Goal: Task Accomplishment & Management: Complete application form

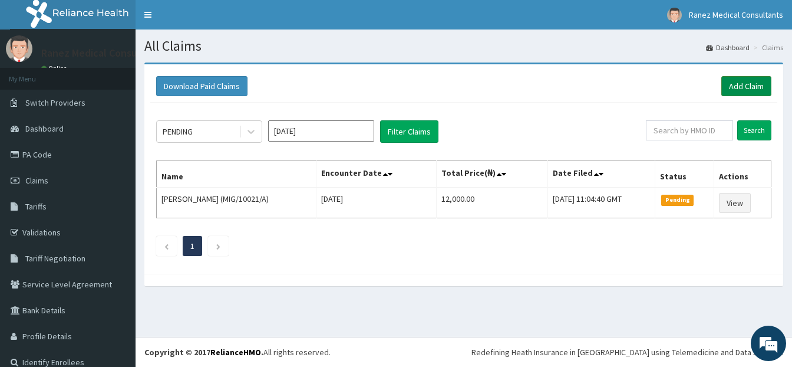
click at [735, 84] on link "Add Claim" at bounding box center [746, 86] width 50 height 20
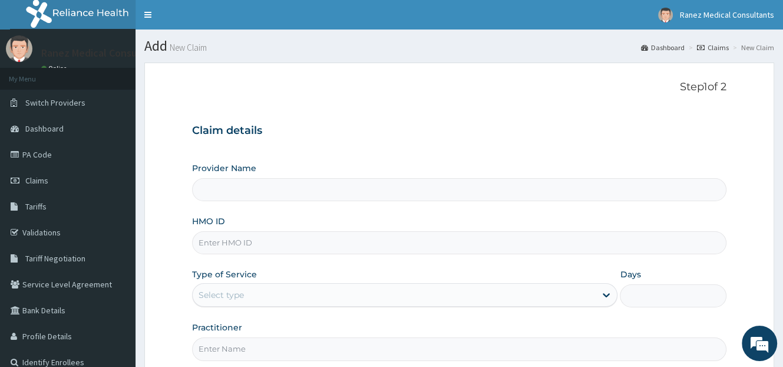
click at [252, 242] on input "HMO ID" at bounding box center [459, 242] width 535 height 23
type input "Ranez Medical Consultants"
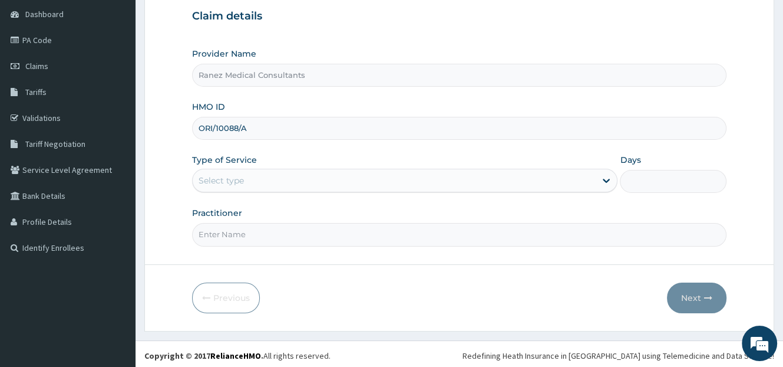
scroll to position [116, 0]
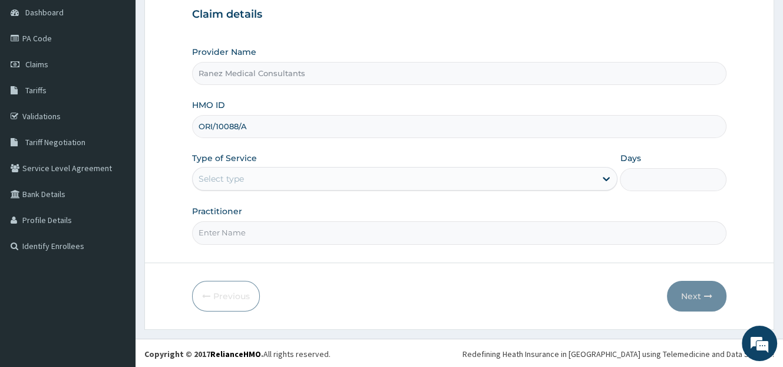
type input "ORI/10088/A"
click at [268, 181] on div "Select type" at bounding box center [394, 178] width 403 height 19
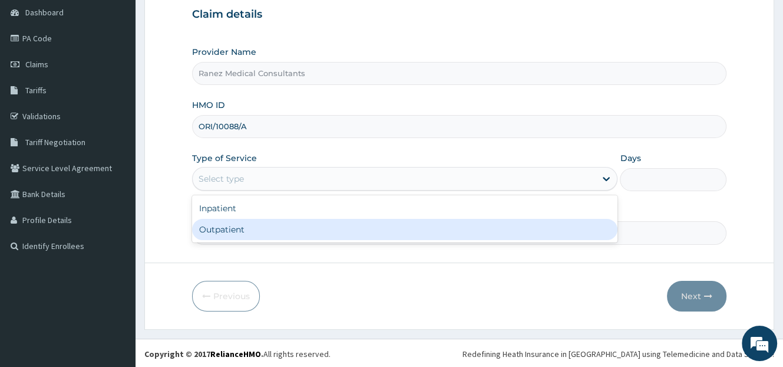
drag, startPoint x: 217, startPoint y: 237, endPoint x: 233, endPoint y: 232, distance: 17.5
click at [217, 237] on div "Outpatient" at bounding box center [404, 229] width 425 height 21
type input "1"
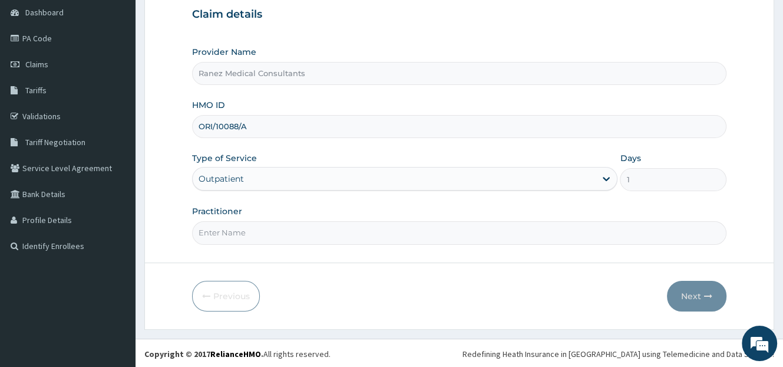
click at [213, 233] on input "Practitioner" at bounding box center [459, 232] width 535 height 23
type input "[PERSON_NAME]"
click at [694, 291] on button "Next" at bounding box center [697, 296] width 60 height 31
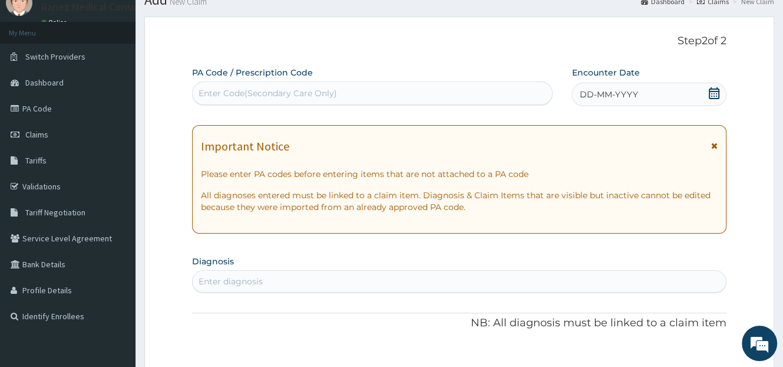
scroll to position [0, 0]
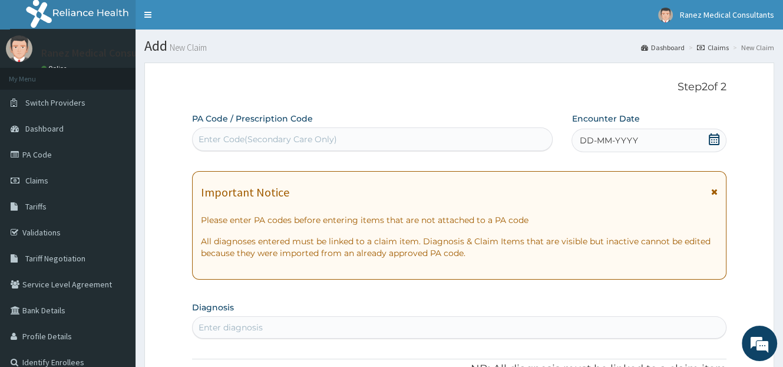
click at [712, 143] on icon at bounding box center [714, 139] width 11 height 12
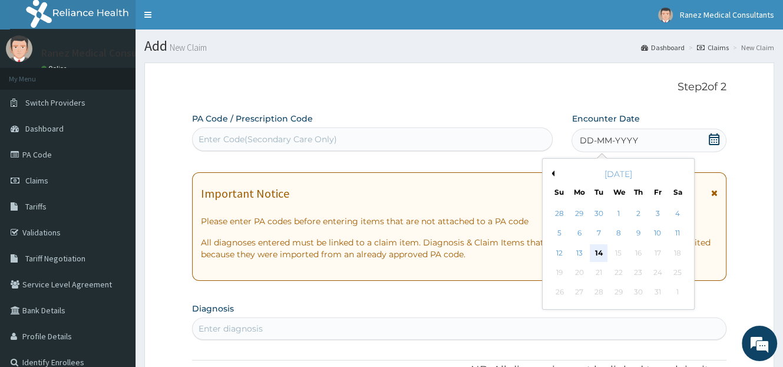
click at [596, 250] on div "14" at bounding box center [600, 253] width 18 height 18
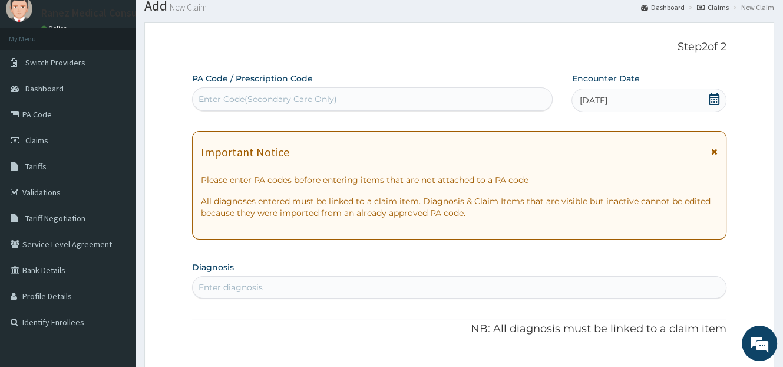
scroll to position [118, 0]
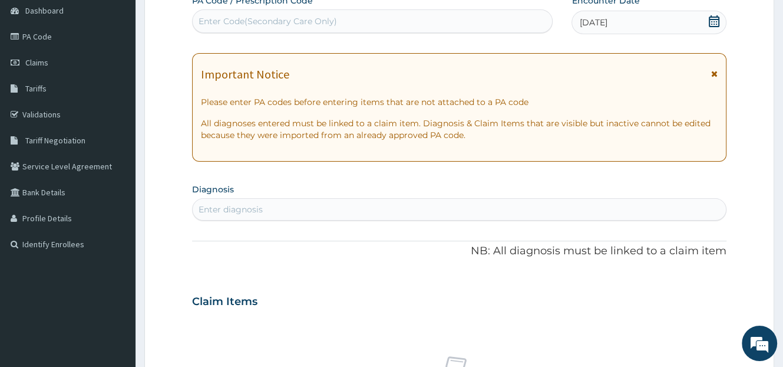
click at [219, 199] on div "Enter diagnosis" at bounding box center [459, 209] width 535 height 22
type input "CANDIDIASIS"
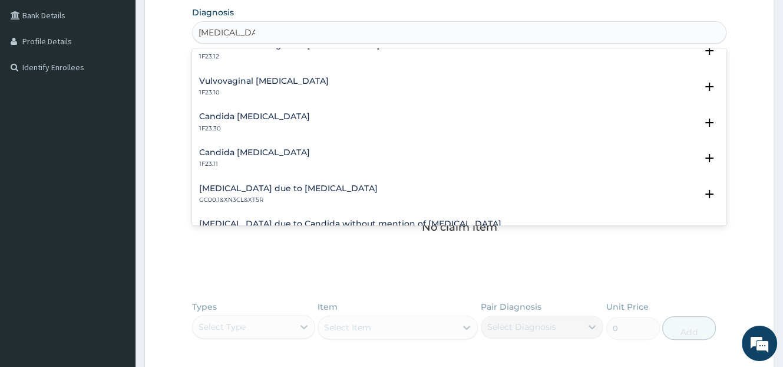
scroll to position [354, 0]
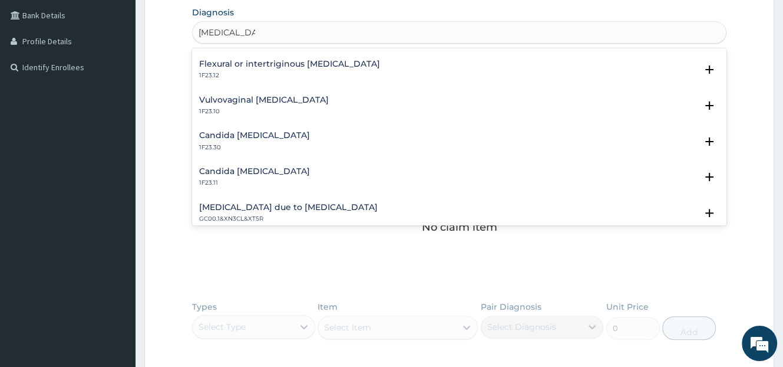
click at [285, 101] on h4 "Vulvovaginal [MEDICAL_DATA]" at bounding box center [264, 99] width 130 height 9
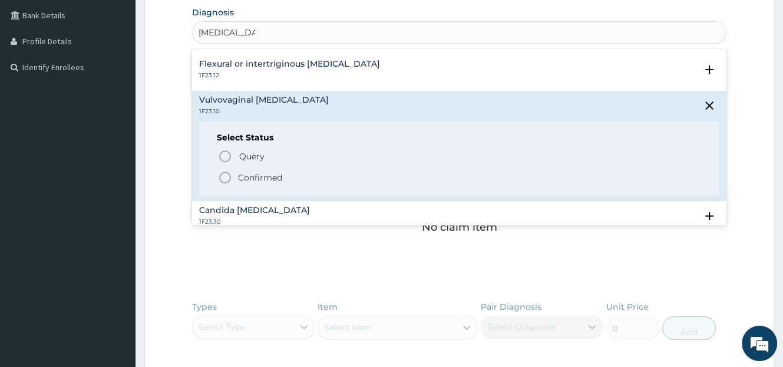
click at [252, 176] on p "Confirmed" at bounding box center [260, 177] width 44 height 12
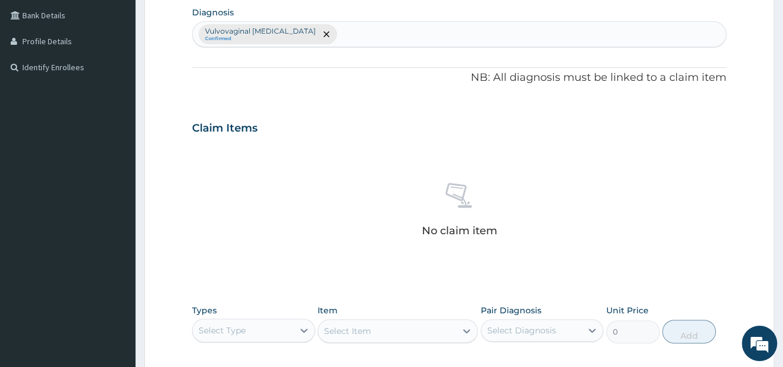
scroll to position [236, 0]
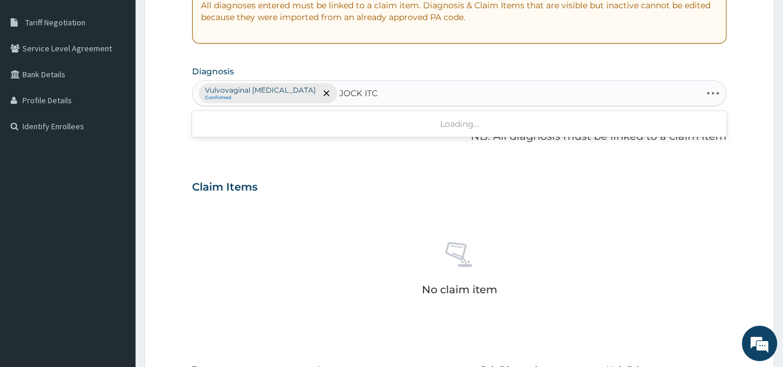
type input "JOCK ITCH"
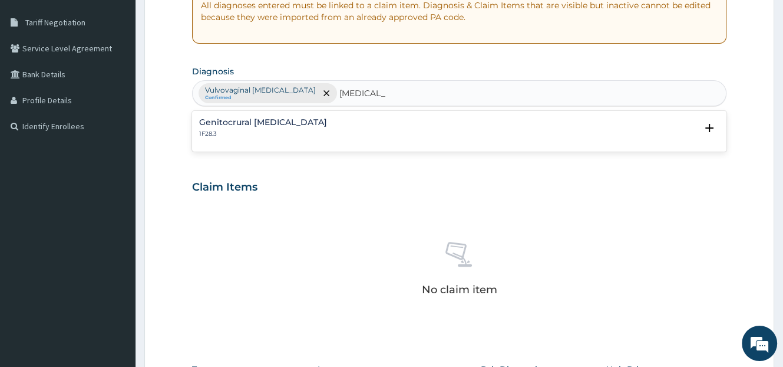
click at [272, 118] on h4 "Genitocrural [MEDICAL_DATA]" at bounding box center [263, 122] width 128 height 9
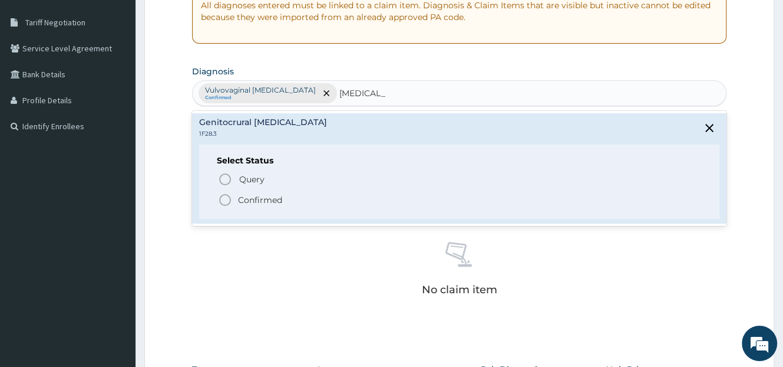
click at [265, 196] on p "Confirmed" at bounding box center [260, 200] width 44 height 12
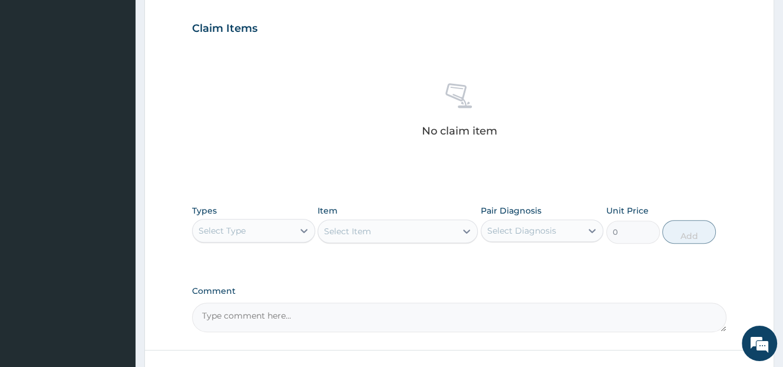
scroll to position [413, 0]
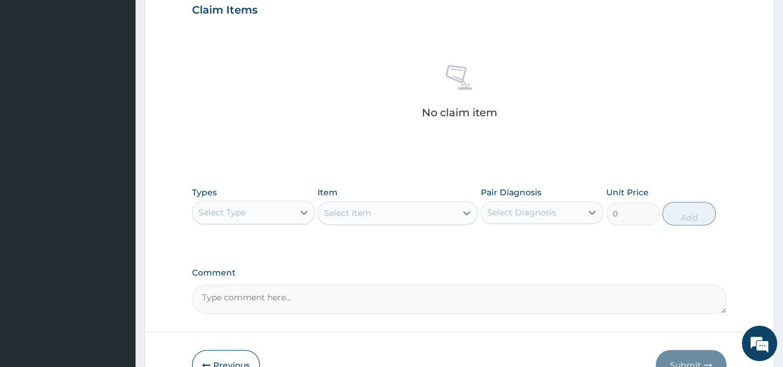
click at [262, 209] on div "Select Type" at bounding box center [243, 212] width 101 height 19
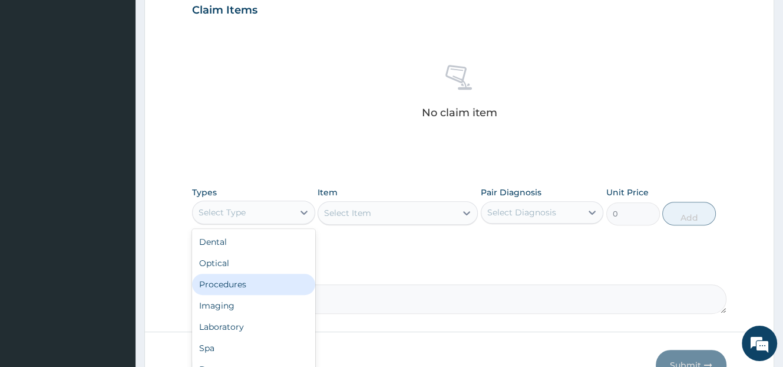
click at [247, 282] on div "Procedures" at bounding box center [253, 283] width 123 height 21
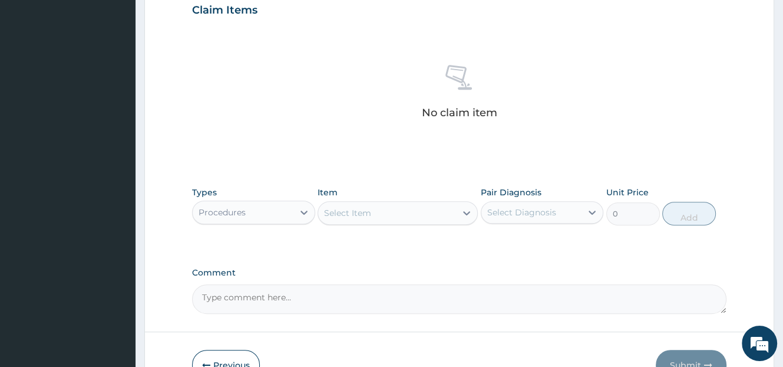
click at [404, 214] on div "Select Item" at bounding box center [387, 212] width 138 height 19
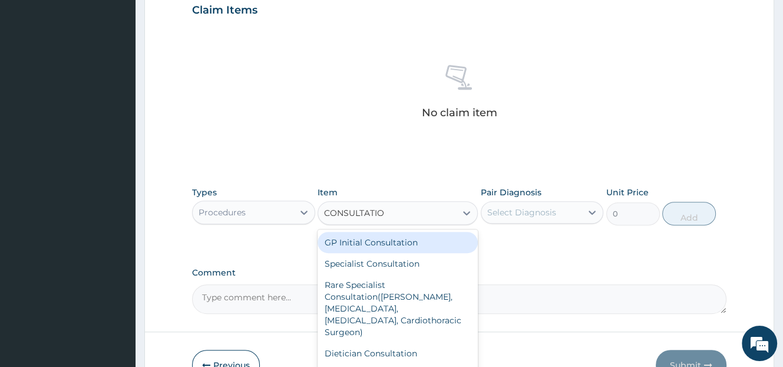
type input "CONSULTATION"
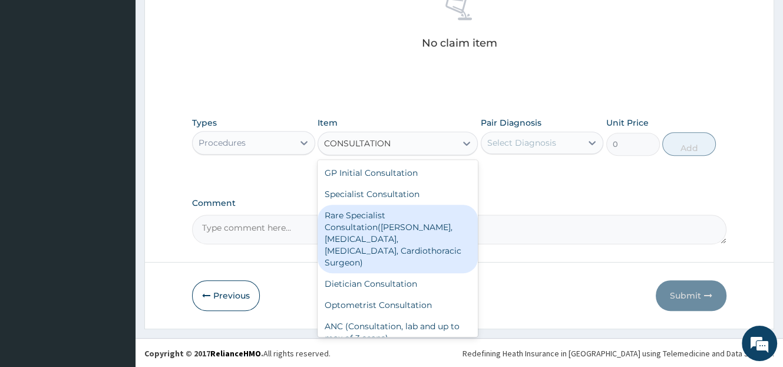
scroll to position [35, 0]
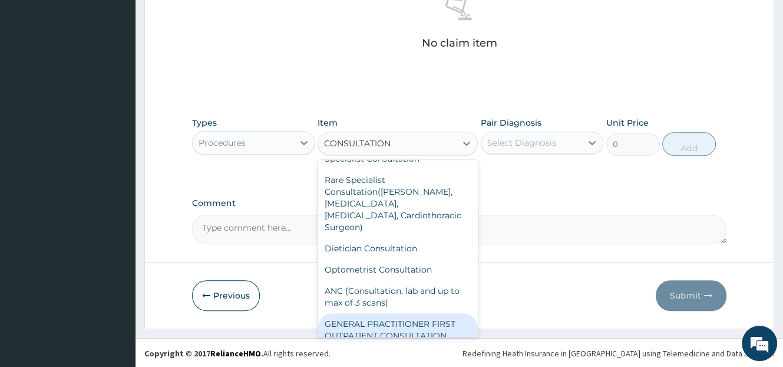
click at [420, 313] on div "GENERAL PRACTITIONER FIRST OUTPATIENT CONSULTATION" at bounding box center [398, 329] width 160 height 33
type input "3000"
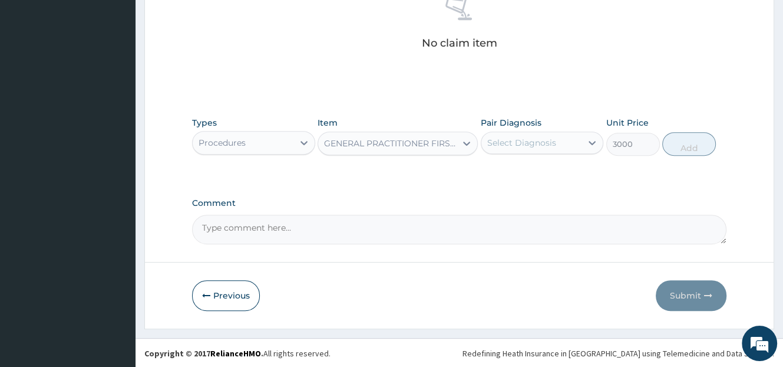
drag, startPoint x: 530, startPoint y: 144, endPoint x: 528, endPoint y: 155, distance: 11.4
click at [531, 144] on div "Select Diagnosis" at bounding box center [521, 143] width 69 height 12
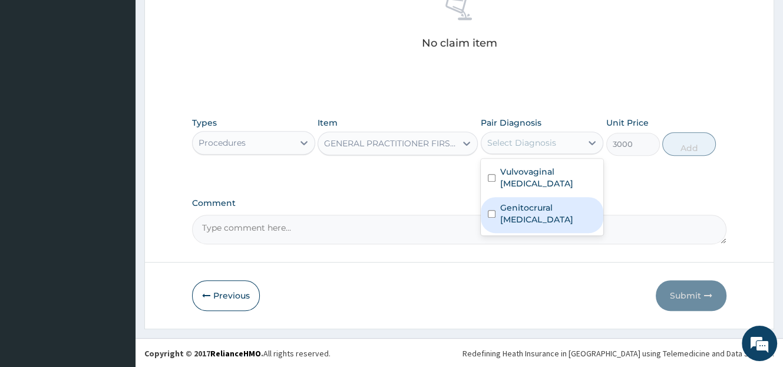
click at [526, 214] on label "Genitocrural [MEDICAL_DATA]" at bounding box center [548, 214] width 97 height 24
checkbox input "true"
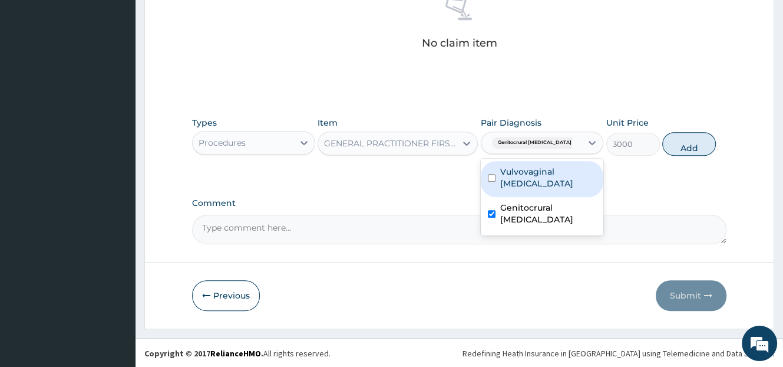
click at [532, 170] on label "Vulvovaginal [MEDICAL_DATA]" at bounding box center [548, 178] width 97 height 24
checkbox input "true"
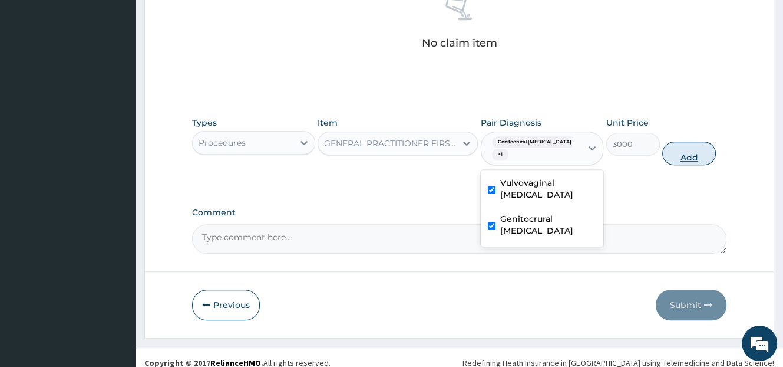
click at [682, 153] on button "Add" at bounding box center [689, 153] width 54 height 24
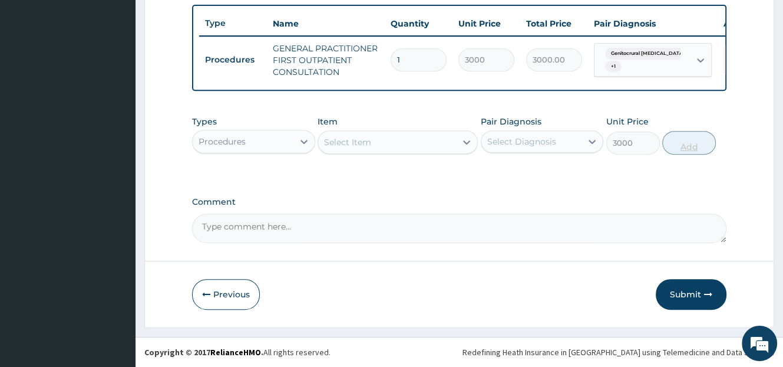
type input "0"
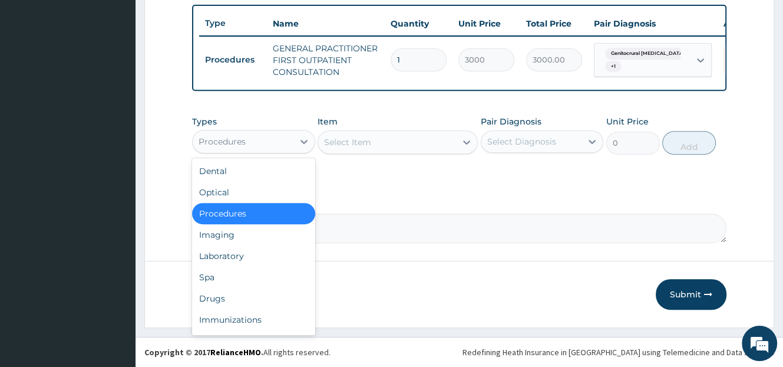
click at [286, 146] on div "Procedures" at bounding box center [243, 141] width 101 height 19
click at [233, 299] on div "Drugs" at bounding box center [253, 298] width 123 height 21
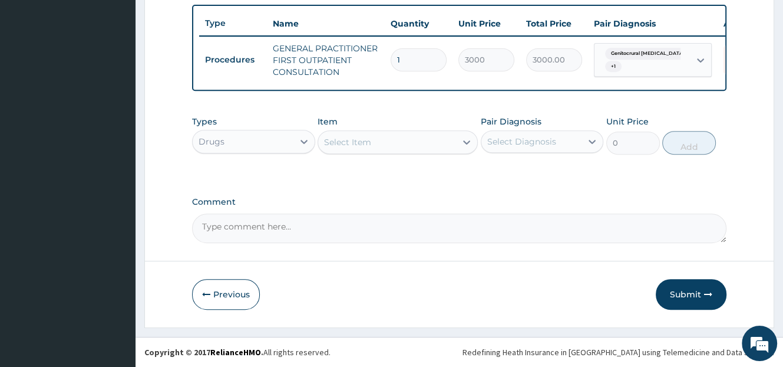
click at [393, 146] on div "Select Item" at bounding box center [387, 142] width 138 height 19
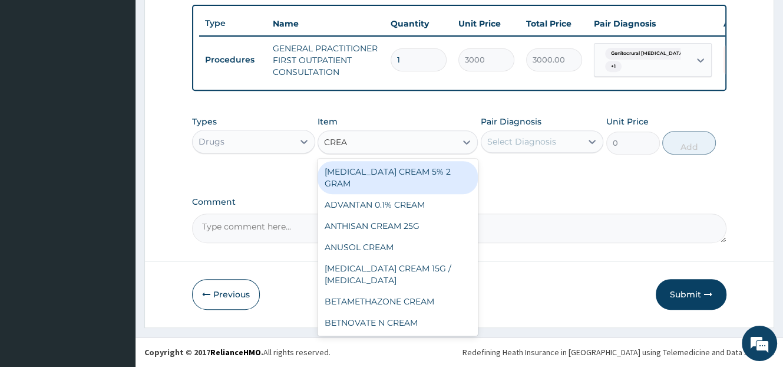
type input "CREAM"
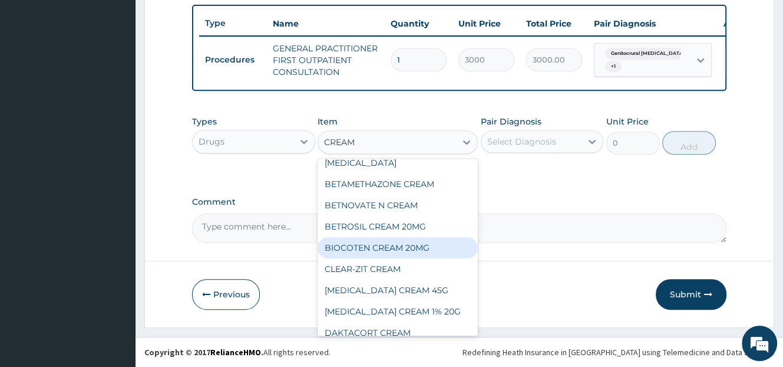
scroll to position [177, 0]
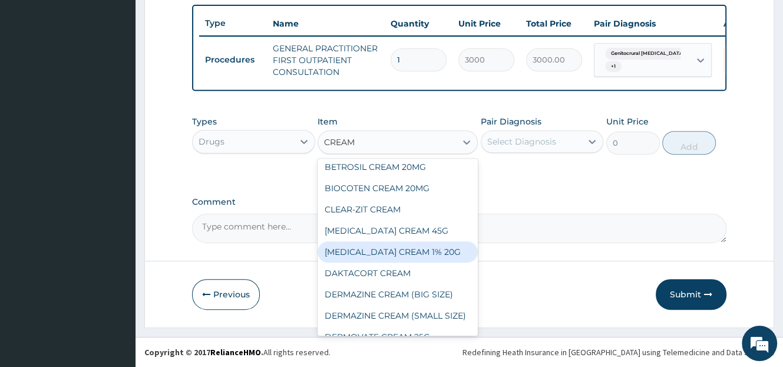
click at [414, 241] on div "[MEDICAL_DATA] CREAM 1% 20G" at bounding box center [398, 251] width 160 height 21
type input "1500"
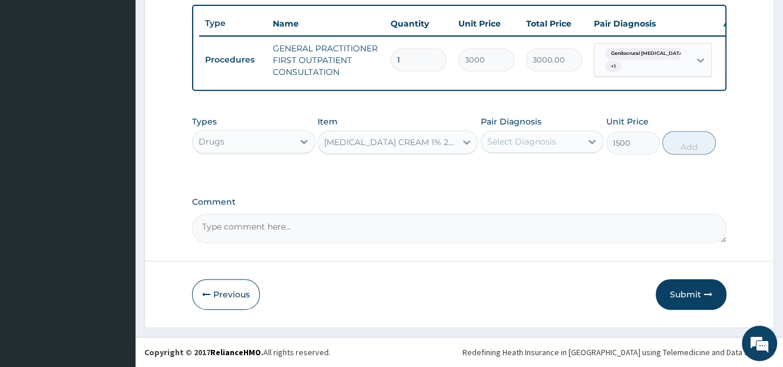
click at [527, 141] on div "Select Diagnosis" at bounding box center [521, 142] width 69 height 12
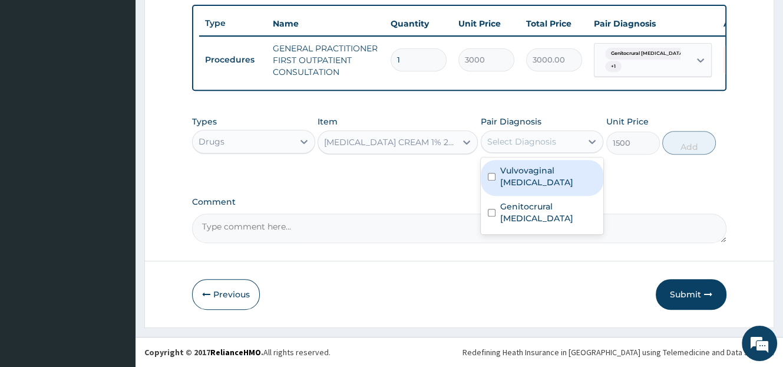
click at [516, 179] on label "Vulvovaginal [MEDICAL_DATA]" at bounding box center [548, 176] width 97 height 24
checkbox input "true"
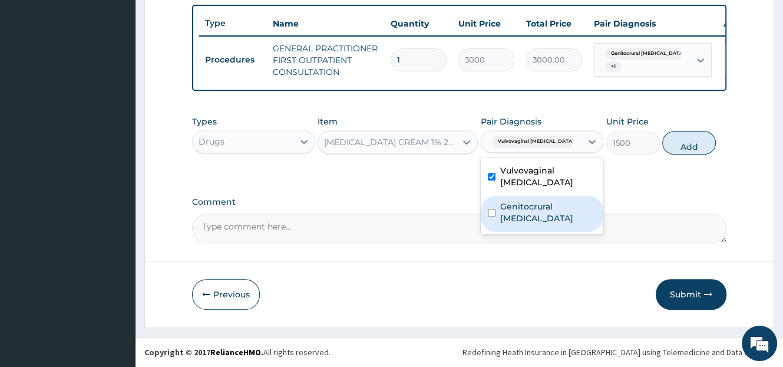
click at [527, 216] on label "Genitocrural [MEDICAL_DATA]" at bounding box center [548, 212] width 97 height 24
checkbox input "true"
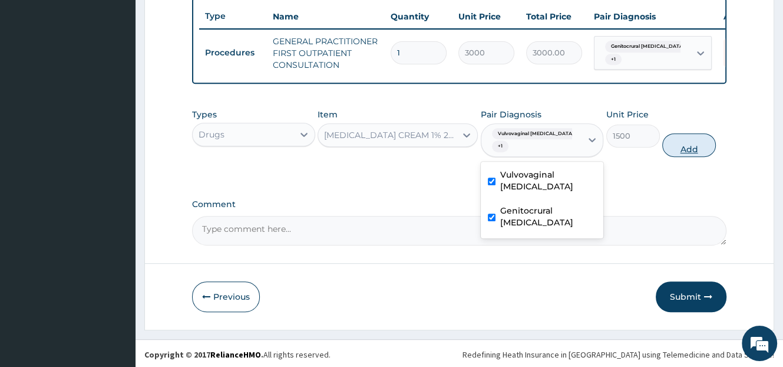
click at [679, 153] on button "Add" at bounding box center [689, 145] width 54 height 24
type input "0"
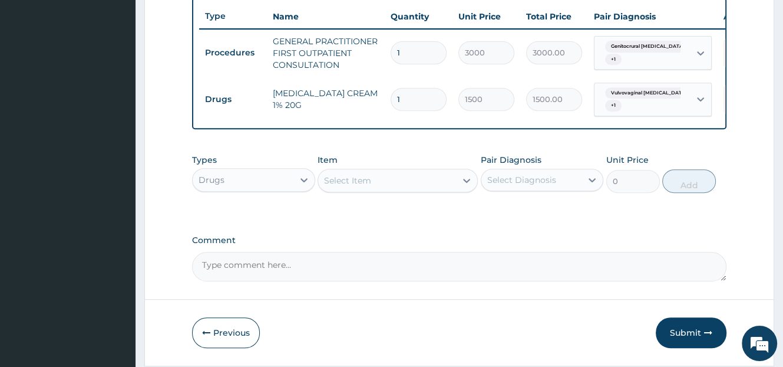
click at [354, 186] on div "Select Item" at bounding box center [347, 180] width 47 height 12
type input "K"
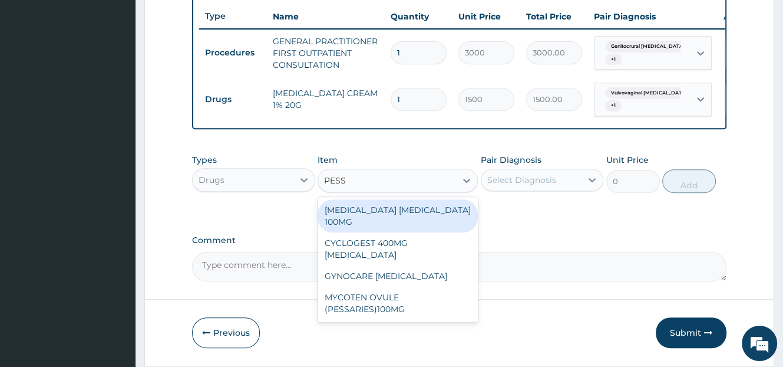
type input "PESSA"
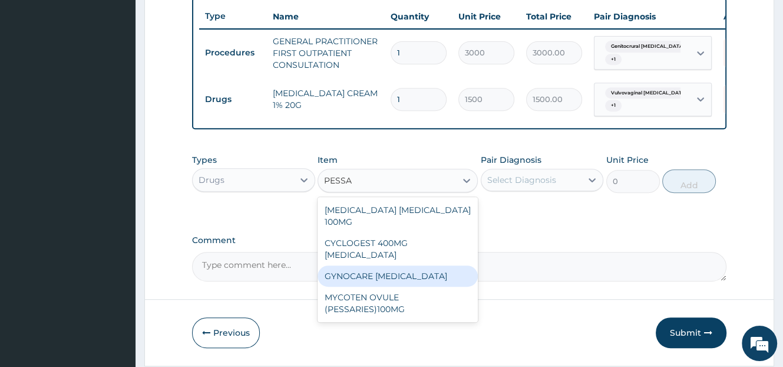
click at [379, 265] on div "GYNOCARE [MEDICAL_DATA]" at bounding box center [398, 275] width 160 height 21
type input "600"
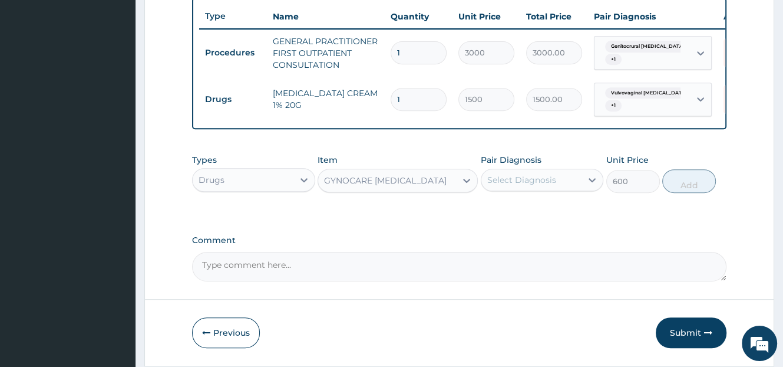
click at [498, 186] on div "Select Diagnosis" at bounding box center [521, 180] width 69 height 12
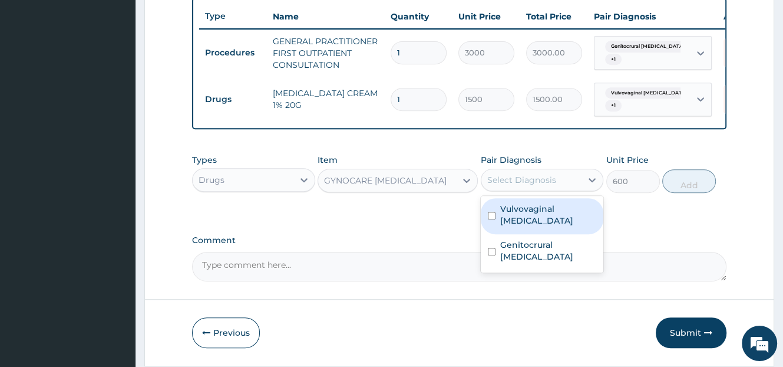
click at [519, 223] on label "Vulvovaginal [MEDICAL_DATA]" at bounding box center [548, 215] width 97 height 24
checkbox input "true"
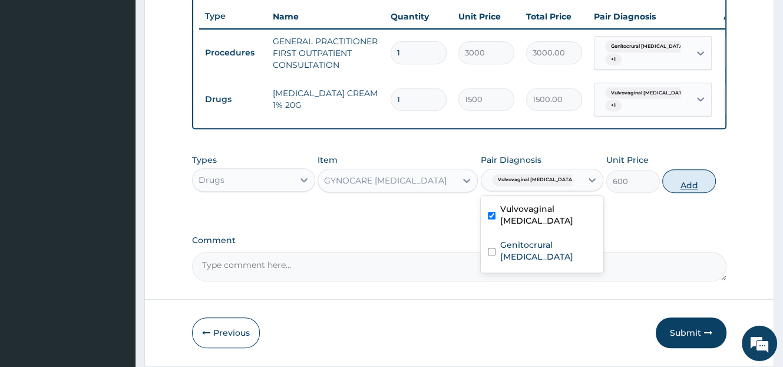
click at [685, 187] on button "Add" at bounding box center [689, 181] width 54 height 24
type input "0"
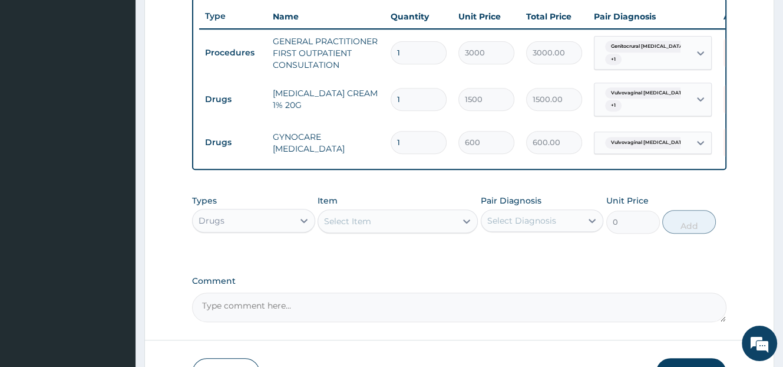
type input "16"
type input "9600.00"
type input "1"
type input "600.00"
type input "0.00"
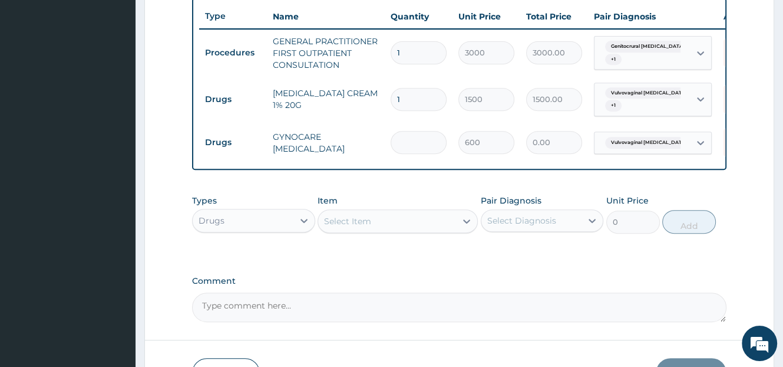
type input "6"
type input "3600.00"
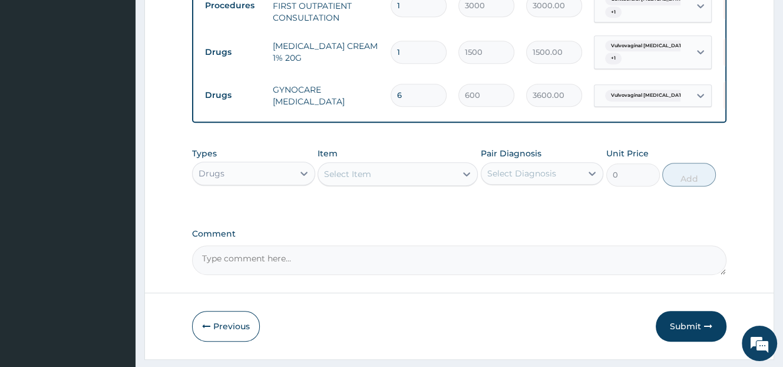
scroll to position [291, 0]
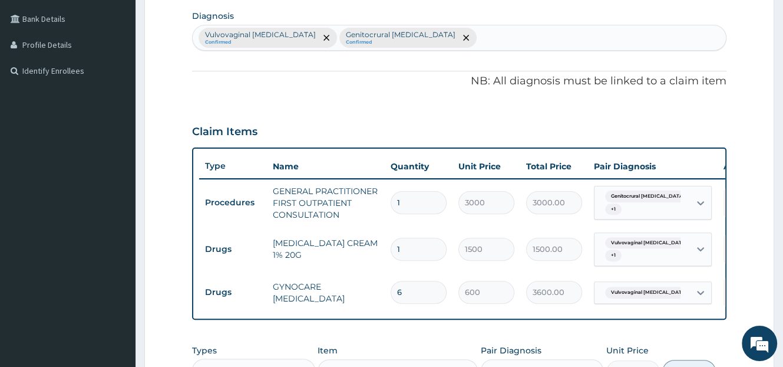
type input "6"
click at [467, 41] on div "Vulvovaginal candidosis Confirmed Genitocrural dermatophytosis Confirmed" at bounding box center [459, 37] width 533 height 25
type input "MALARIA"
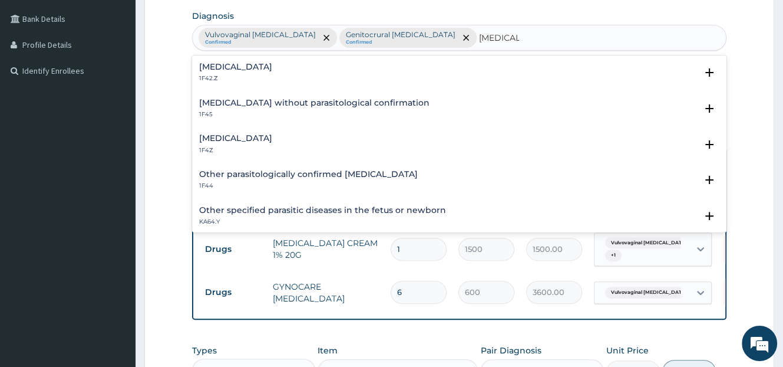
click at [250, 143] on div "Malaria, unspecified 1F4Z" at bounding box center [235, 144] width 73 height 21
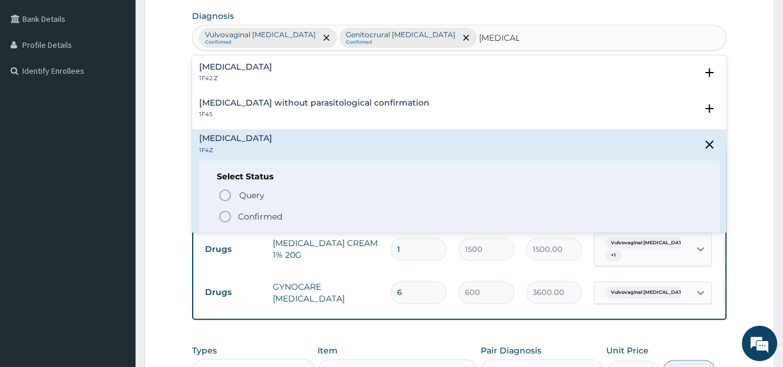
click at [260, 213] on p "Confirmed" at bounding box center [260, 216] width 44 height 12
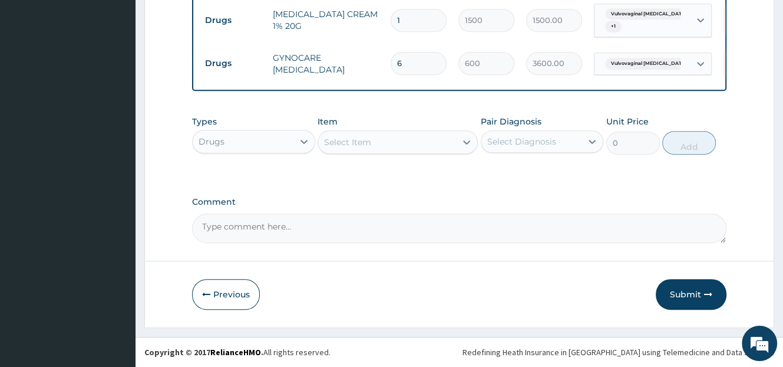
scroll to position [527, 0]
click at [273, 143] on div "Drugs" at bounding box center [243, 141] width 101 height 19
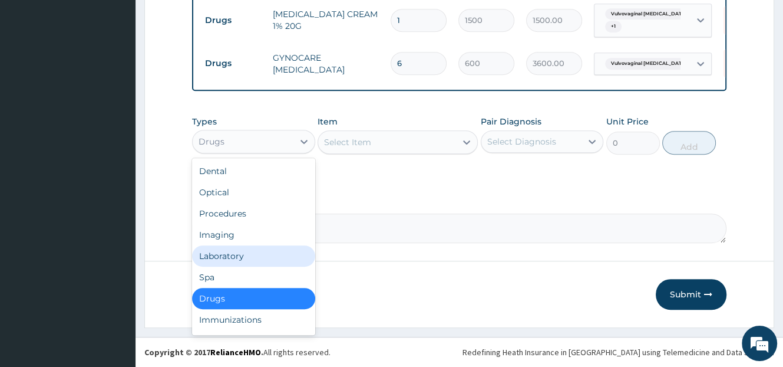
drag, startPoint x: 233, startPoint y: 255, endPoint x: 245, endPoint y: 246, distance: 14.6
click at [234, 255] on div "Laboratory" at bounding box center [253, 255] width 123 height 21
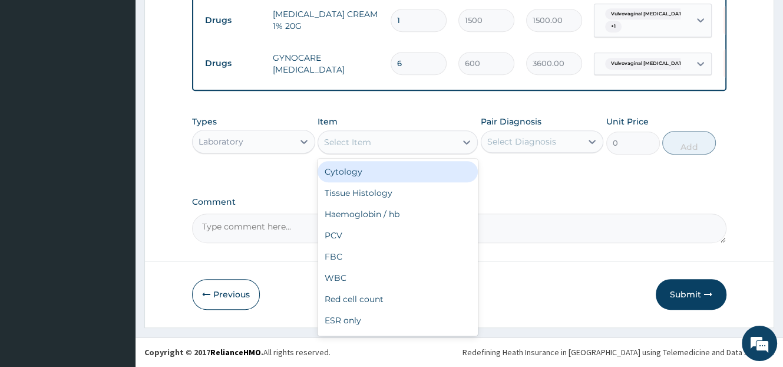
click at [378, 147] on div "Select Item" at bounding box center [387, 142] width 138 height 19
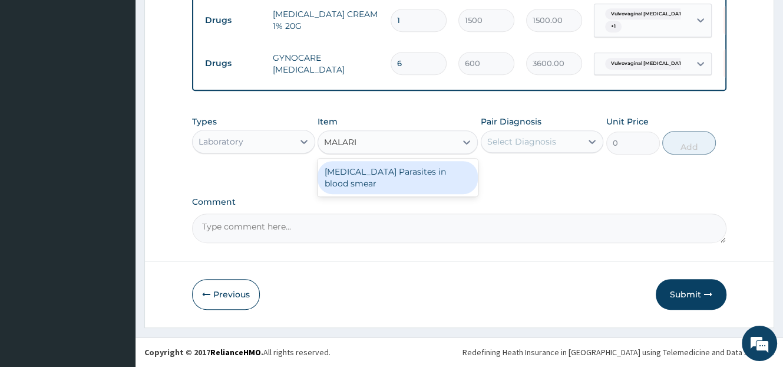
type input "MALARIA"
drag, startPoint x: 419, startPoint y: 172, endPoint x: 431, endPoint y: 172, distance: 11.8
click at [422, 172] on div "[MEDICAL_DATA] Parasites in blood smear" at bounding box center [398, 177] width 160 height 33
type input "1000"
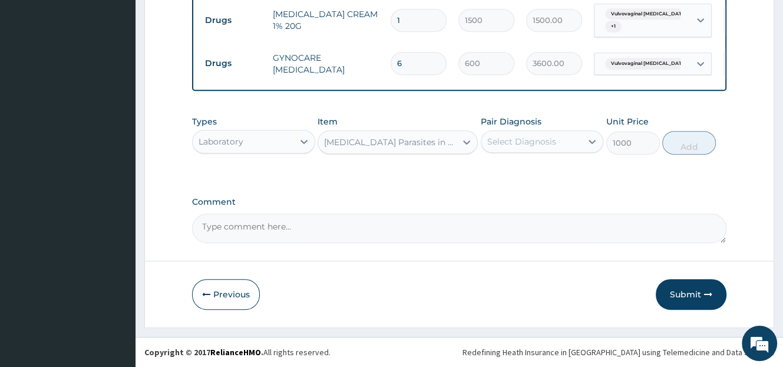
drag, startPoint x: 527, startPoint y: 137, endPoint x: 530, endPoint y: 143, distance: 7.4
click at [526, 138] on div "Select Diagnosis" at bounding box center [521, 142] width 69 height 12
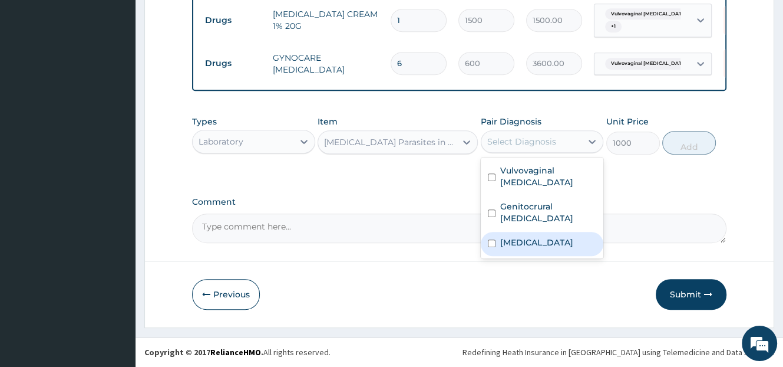
click at [525, 245] on label "Malaria, unspecified" at bounding box center [536, 242] width 73 height 12
checkbox input "true"
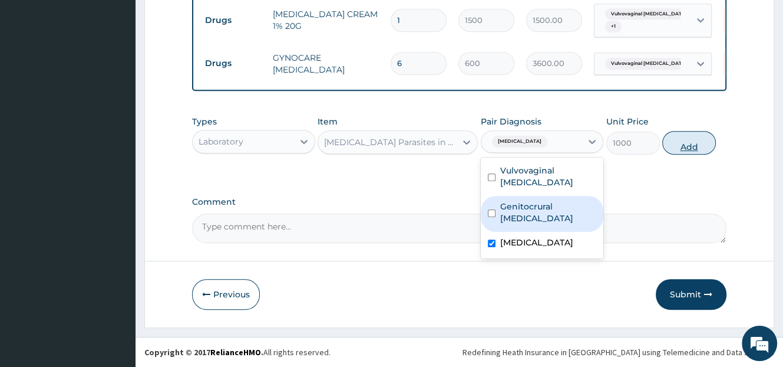
click at [695, 147] on button "Add" at bounding box center [689, 143] width 54 height 24
type input "0"
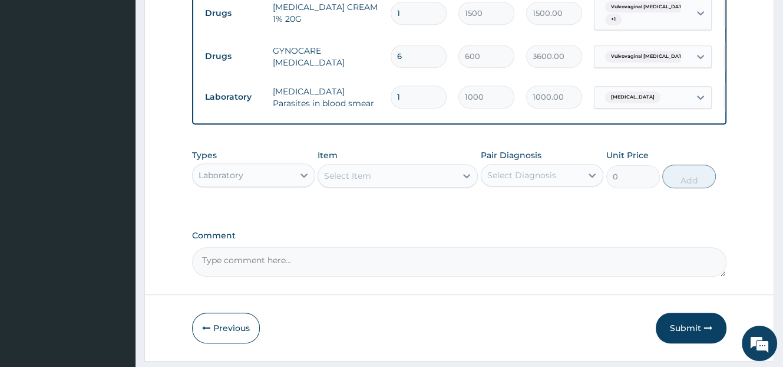
click at [680, 337] on button "Submit" at bounding box center [691, 327] width 71 height 31
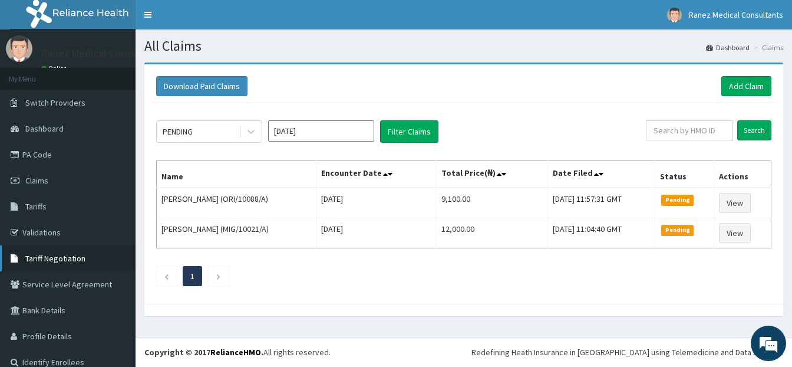
click at [54, 260] on span "Tariff Negotiation" at bounding box center [55, 258] width 60 height 11
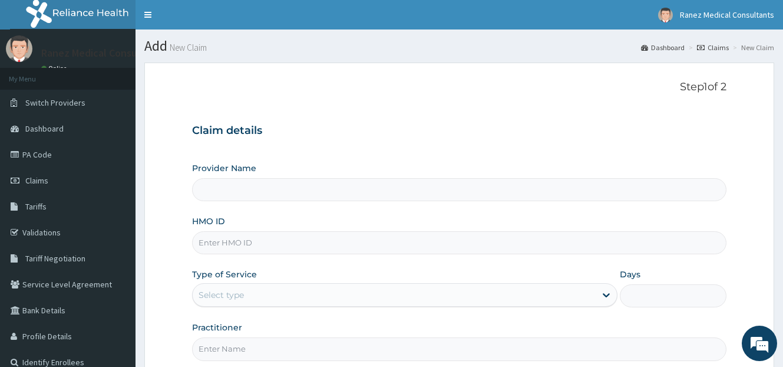
type input "Ranez Medical Consultants"
click at [235, 242] on input "HMO ID" at bounding box center [459, 242] width 535 height 23
paste input "ORI/10131/A"
type input "ORI/10131/A"
click at [250, 299] on div "Select type" at bounding box center [394, 294] width 403 height 19
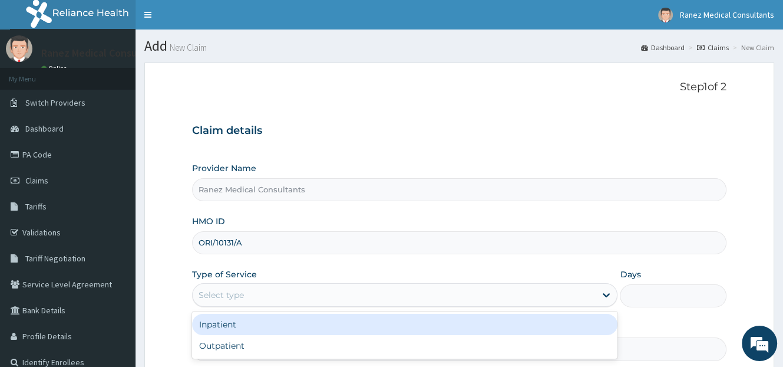
click at [231, 323] on div "Inpatient" at bounding box center [404, 324] width 425 height 21
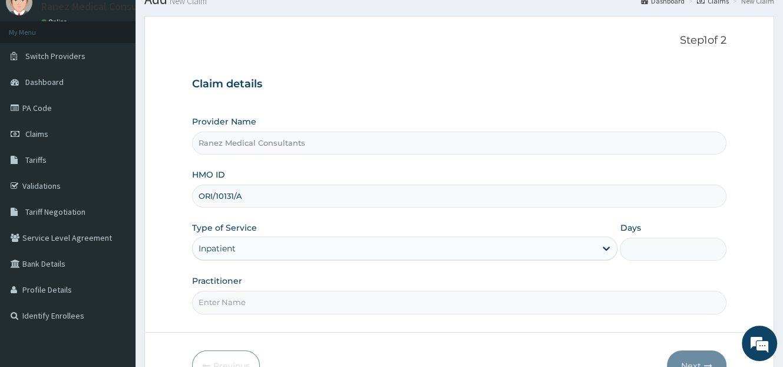
scroll to position [116, 0]
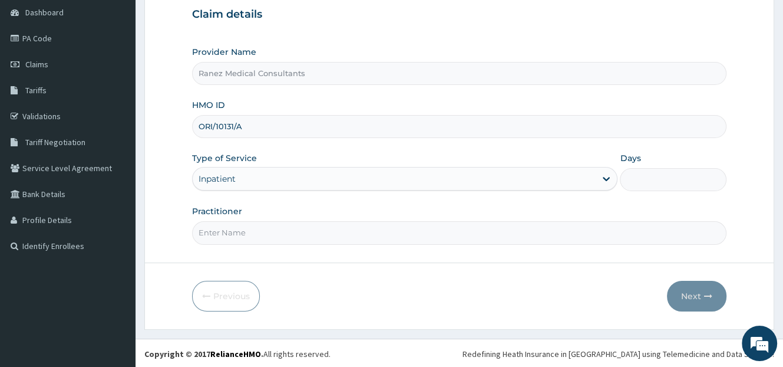
click at [248, 233] on input "Practitioner" at bounding box center [459, 232] width 535 height 23
type input "DR AKANIMOH"
click at [649, 183] on input "Days" at bounding box center [673, 179] width 107 height 23
type input "1"
click at [697, 289] on button "Next" at bounding box center [697, 296] width 60 height 31
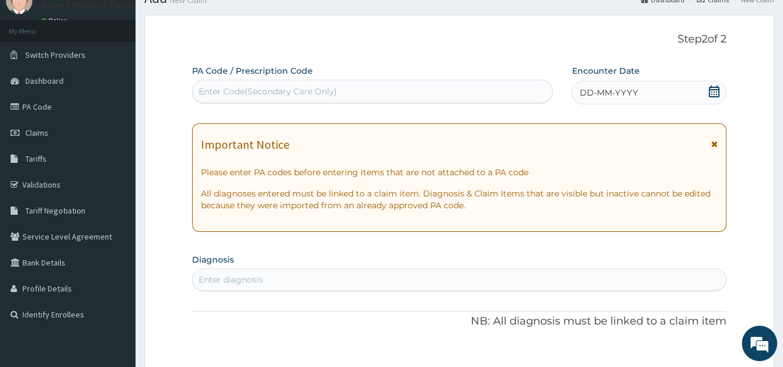
scroll to position [0, 0]
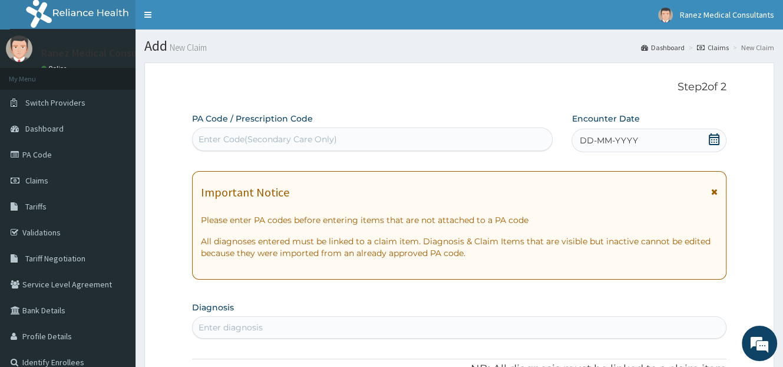
click at [245, 140] on div "Enter Code(Secondary Care Only)" at bounding box center [268, 139] width 138 height 12
click at [289, 138] on div "Enter Code(Secondary Care Only)" at bounding box center [268, 139] width 138 height 12
paste input "PA/CBF0B9"
type input "PA/CBF0B9"
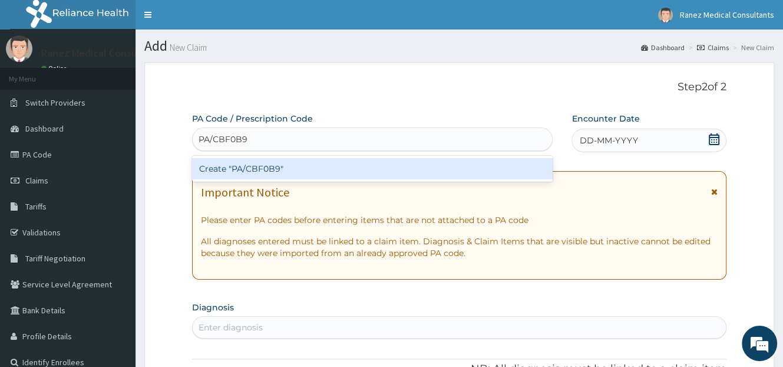
click at [259, 169] on div "Create "PA/CBF0B9"" at bounding box center [372, 168] width 361 height 21
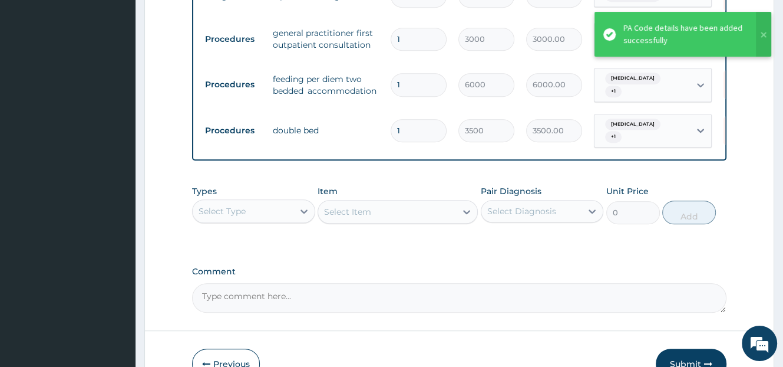
scroll to position [783, 0]
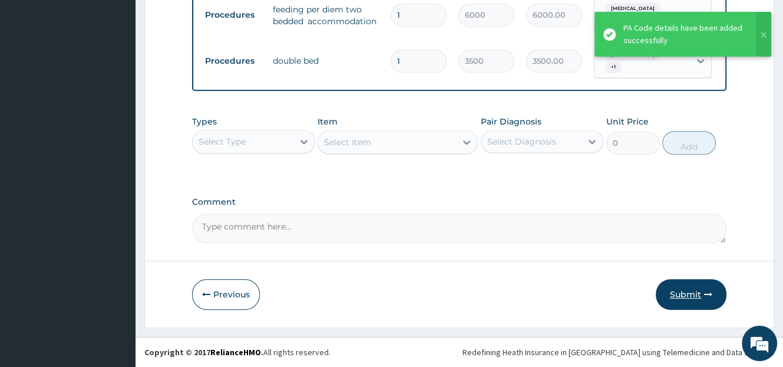
click at [679, 292] on button "Submit" at bounding box center [691, 294] width 71 height 31
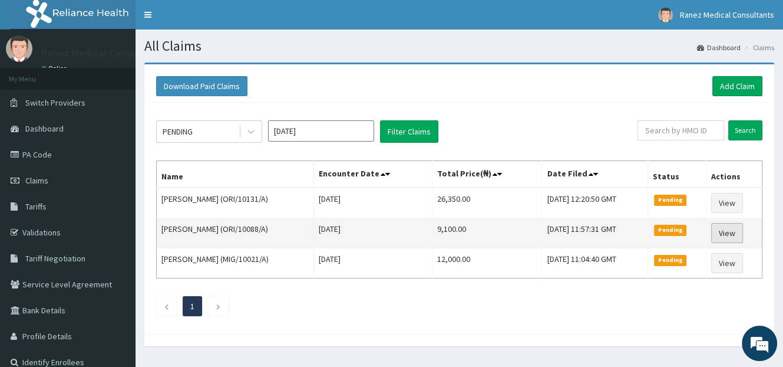
click at [736, 230] on link "View" at bounding box center [727, 233] width 32 height 20
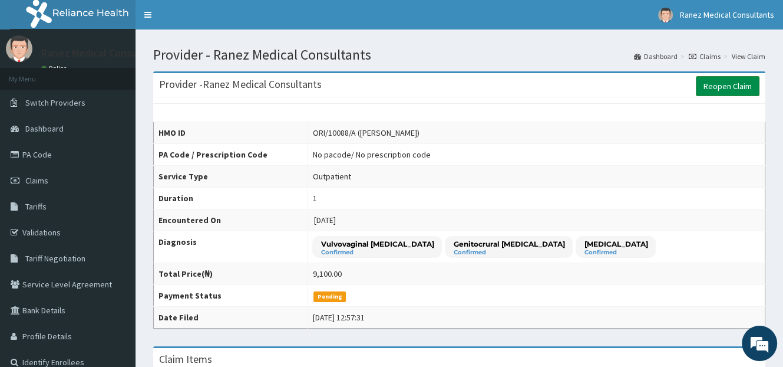
click at [716, 89] on link "Reopen Claim" at bounding box center [728, 86] width 64 height 20
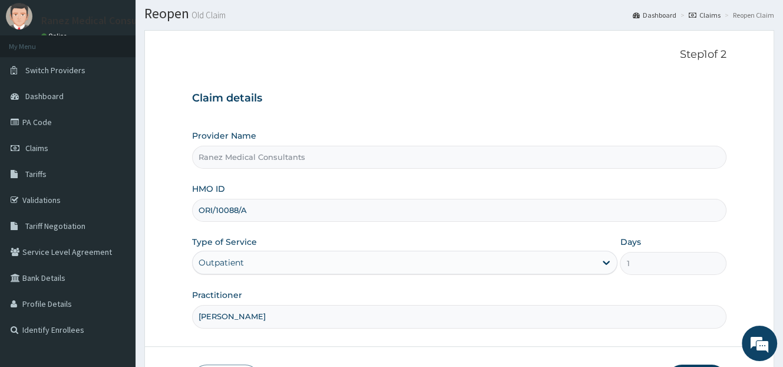
scroll to position [116, 0]
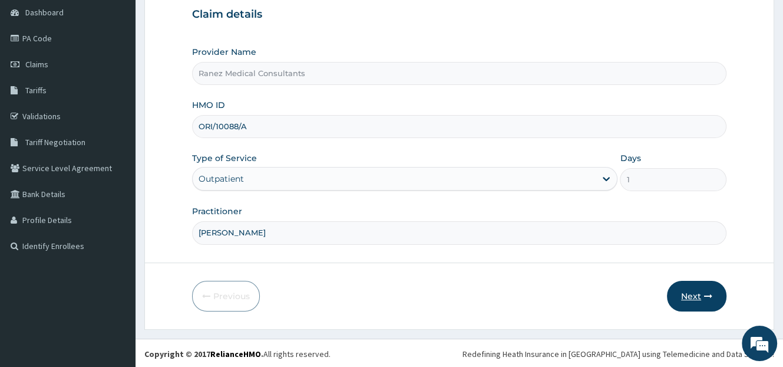
click at [696, 294] on button "Next" at bounding box center [697, 296] width 60 height 31
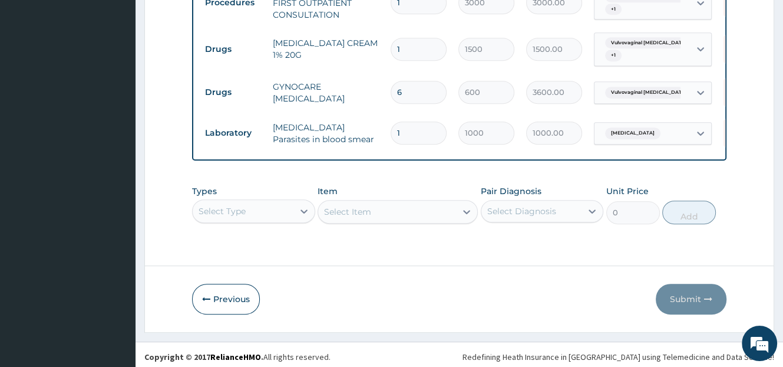
scroll to position [502, 0]
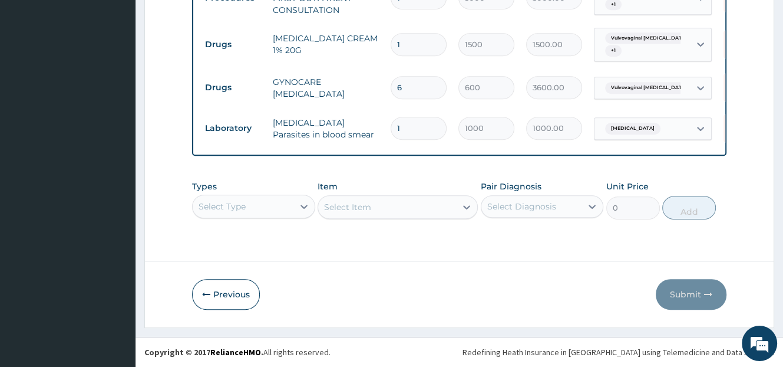
click at [272, 204] on div "Select Type" at bounding box center [253, 206] width 123 height 24
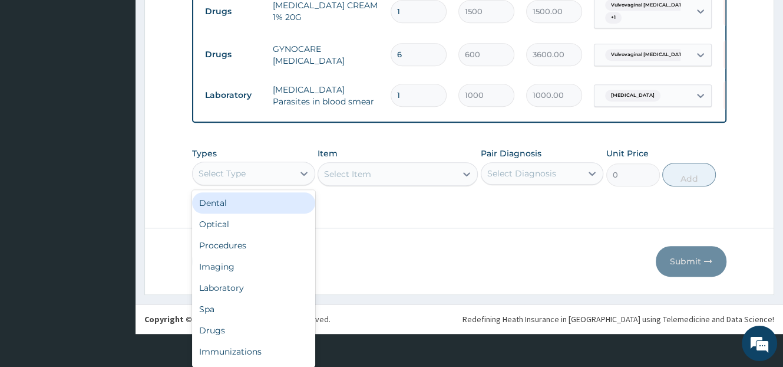
scroll to position [33, 0]
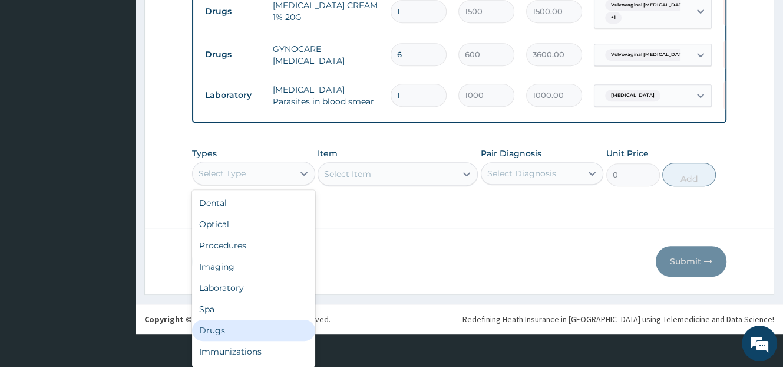
drag, startPoint x: 214, startPoint y: 334, endPoint x: 274, endPoint y: 228, distance: 121.9
click at [214, 332] on div "Drugs" at bounding box center [253, 329] width 123 height 21
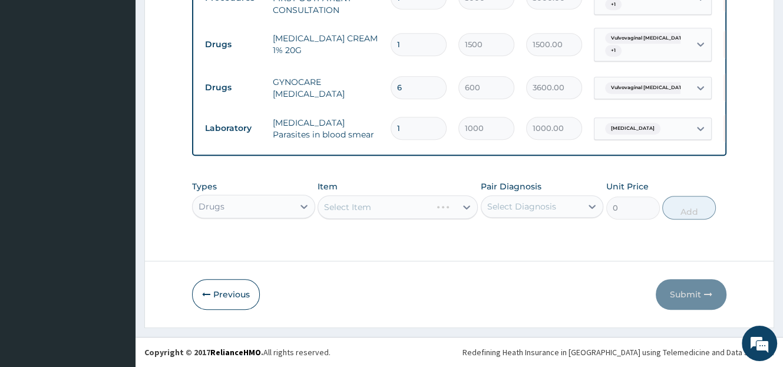
scroll to position [0, 0]
click at [403, 205] on div "Select Item" at bounding box center [398, 207] width 160 height 24
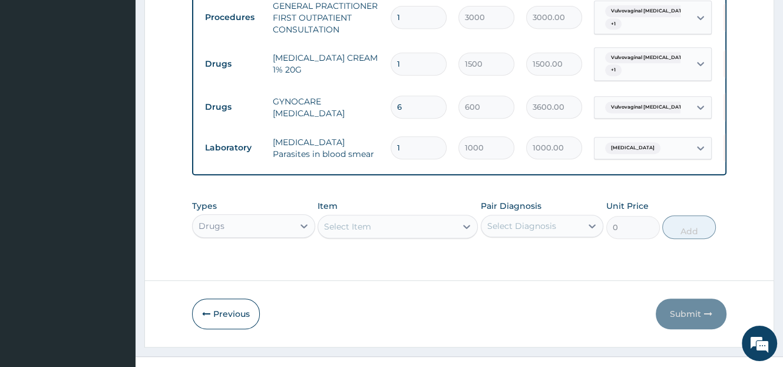
scroll to position [502, 0]
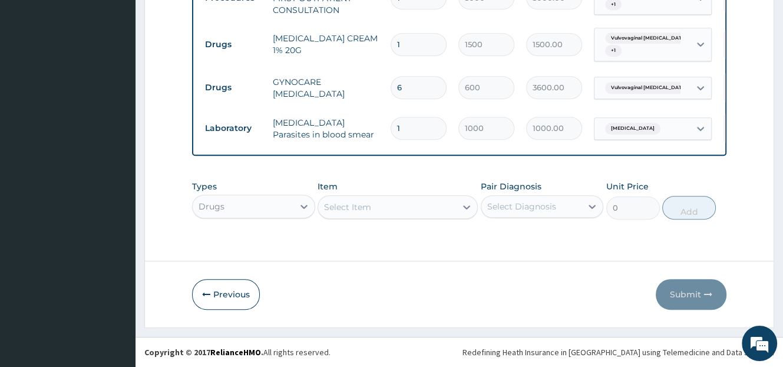
click at [285, 207] on div "Drugs" at bounding box center [253, 206] width 123 height 24
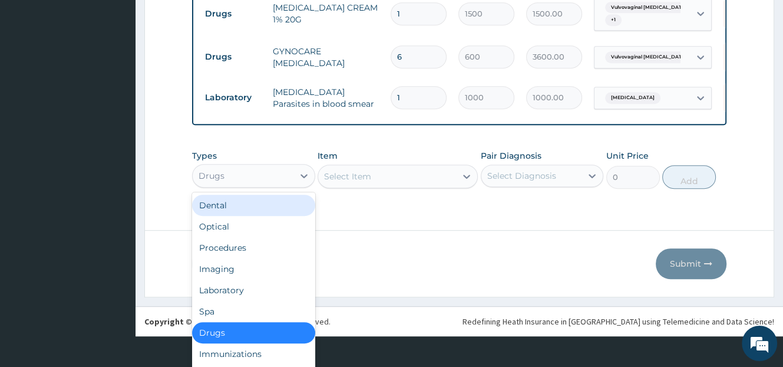
scroll to position [33, 0]
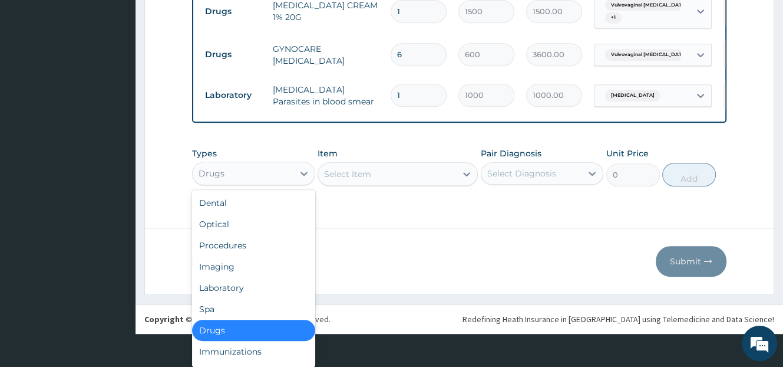
click at [215, 328] on div "Drugs" at bounding box center [253, 329] width 123 height 21
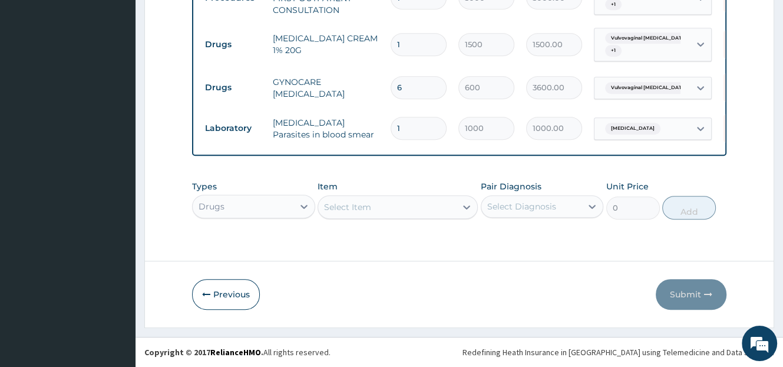
click at [357, 211] on div "Select Item" at bounding box center [398, 207] width 160 height 24
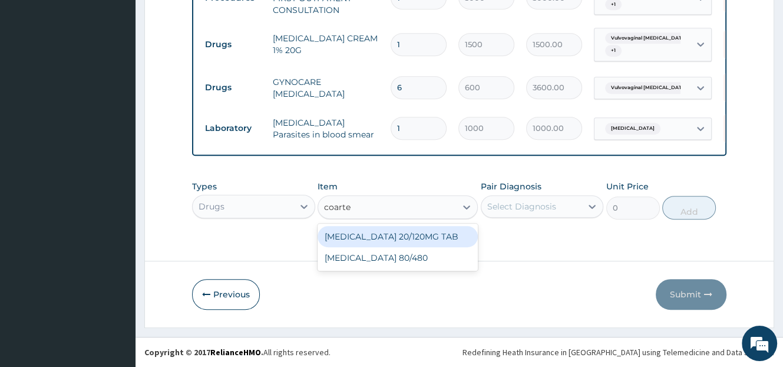
type input "[MEDICAL_DATA]"
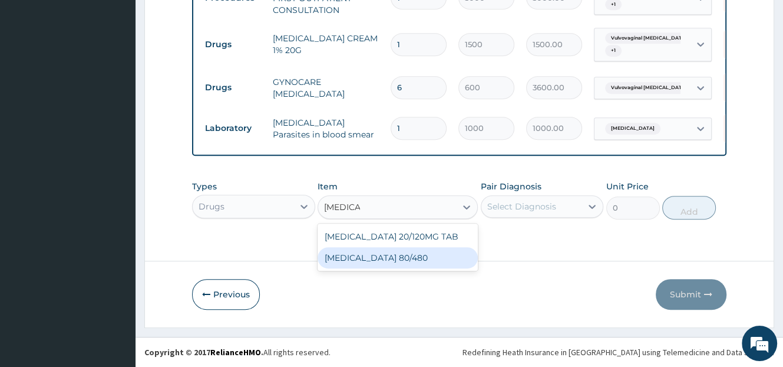
click at [379, 259] on div "[MEDICAL_DATA] 80/480" at bounding box center [398, 257] width 160 height 21
type input "400"
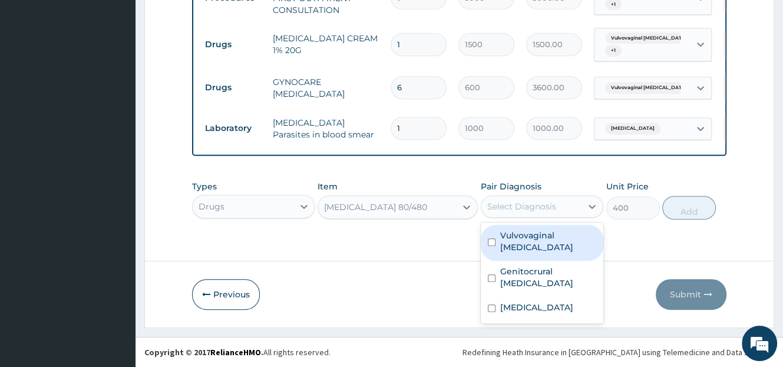
click at [514, 198] on div "Select Diagnosis" at bounding box center [531, 206] width 101 height 19
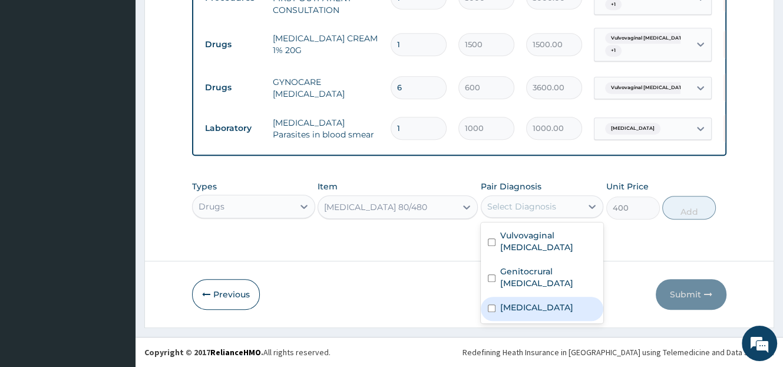
drag, startPoint x: 539, startPoint y: 311, endPoint x: 569, endPoint y: 270, distance: 50.1
click at [539, 308] on label "[MEDICAL_DATA]" at bounding box center [536, 307] width 73 height 12
checkbox input "true"
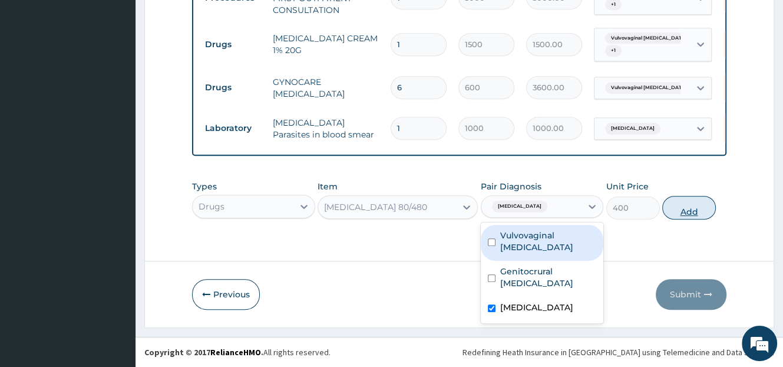
drag, startPoint x: 694, startPoint y: 210, endPoint x: 477, endPoint y: 197, distance: 217.2
click at [695, 209] on button "Add" at bounding box center [689, 208] width 54 height 24
type input "0"
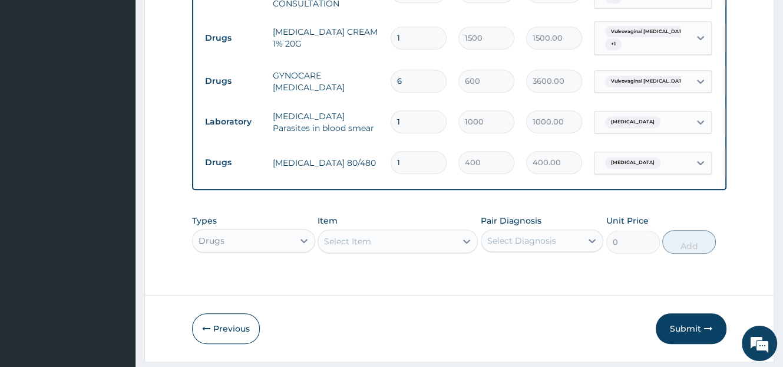
type input "0.00"
type input "6"
type input "2400.00"
type input "6"
click at [348, 248] on div "Types Drugs Item Select Item Pair Diagnosis Select Diagnosis Unit Price 0 Add" at bounding box center [459, 234] width 535 height 51
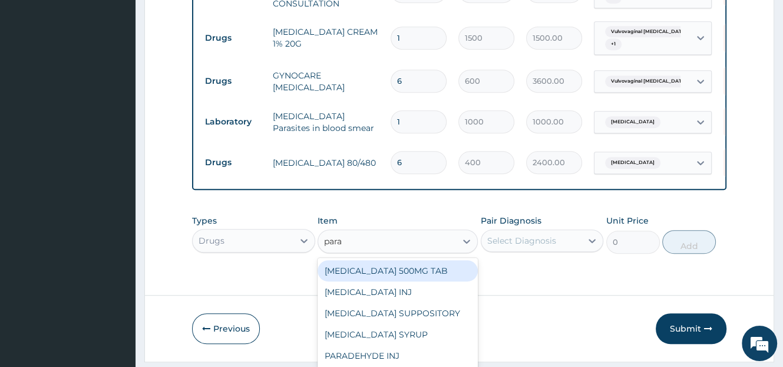
scroll to position [537, 0]
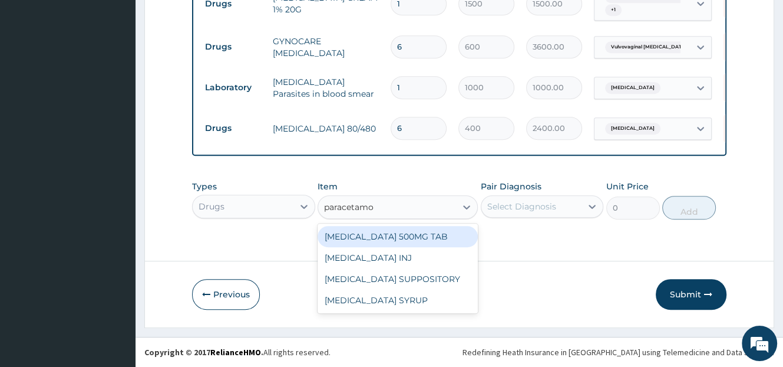
type input "[MEDICAL_DATA]"
click at [394, 243] on div "[MEDICAL_DATA] 500MG TAB" at bounding box center [398, 236] width 160 height 21
type input "30"
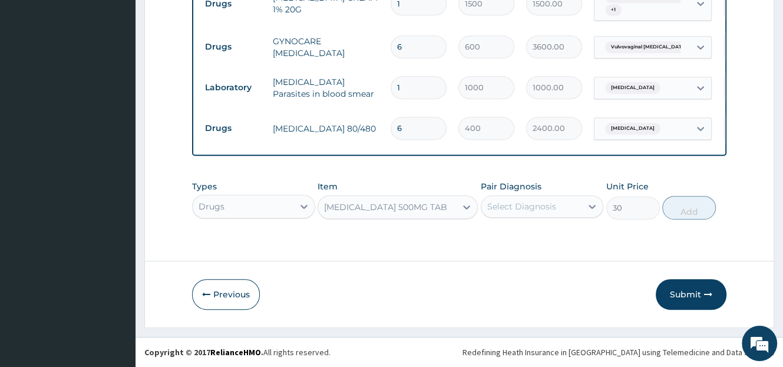
click at [513, 212] on div "Select Diagnosis" at bounding box center [521, 206] width 69 height 12
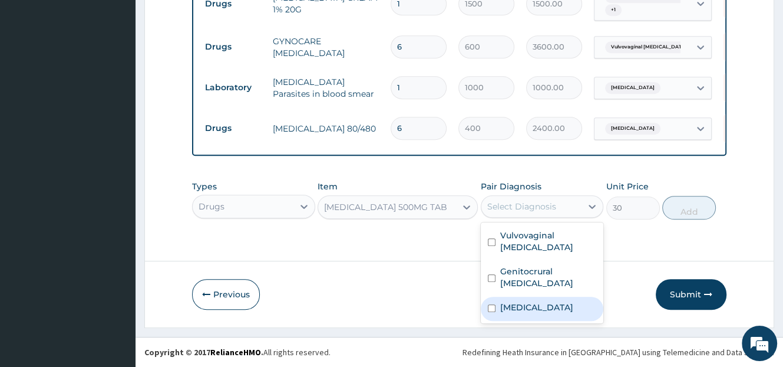
click at [537, 313] on label "[MEDICAL_DATA]" at bounding box center [536, 307] width 73 height 12
checkbox input "true"
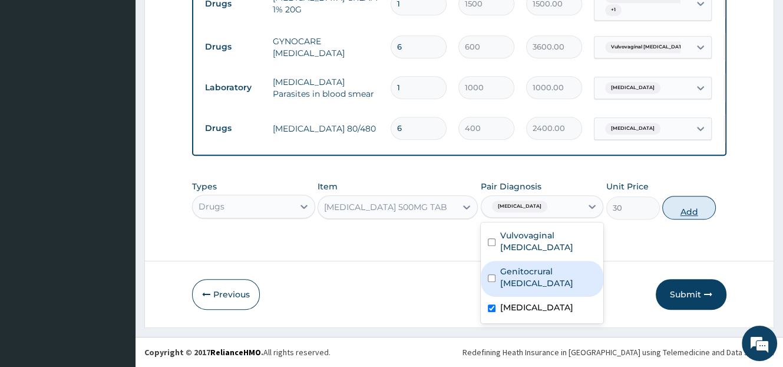
click at [686, 216] on button "Add" at bounding box center [689, 208] width 54 height 24
type input "0"
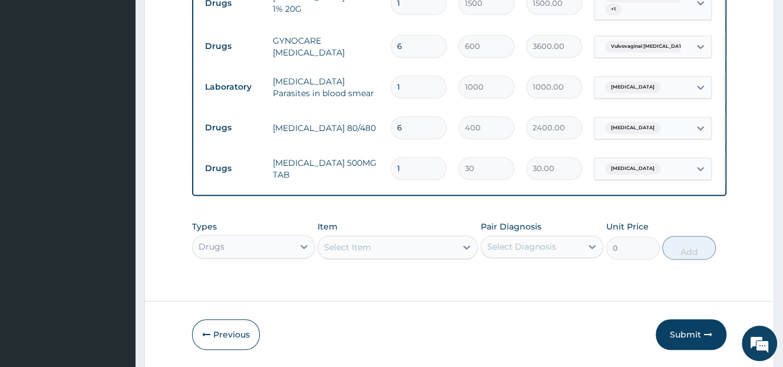
type input "18"
type input "540.00"
type input "18"
click at [698, 338] on button "Submit" at bounding box center [691, 334] width 71 height 31
